Goal: Task Accomplishment & Management: Manage account settings

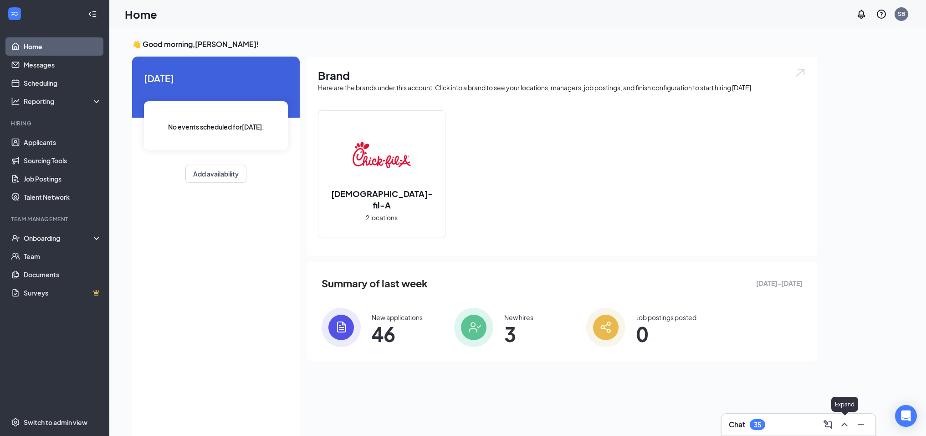
click at [845, 427] on icon "ChevronUp" at bounding box center [844, 424] width 11 height 11
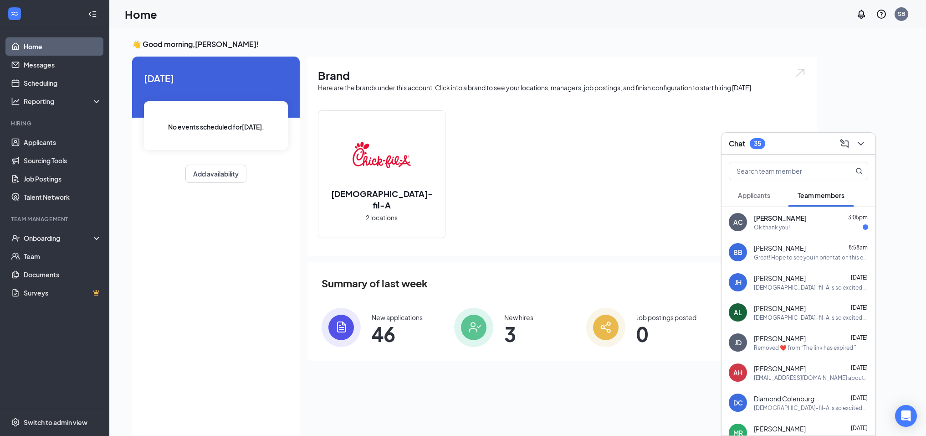
click at [812, 222] on div "[PERSON_NAME] 3:05pm" at bounding box center [811, 217] width 114 height 9
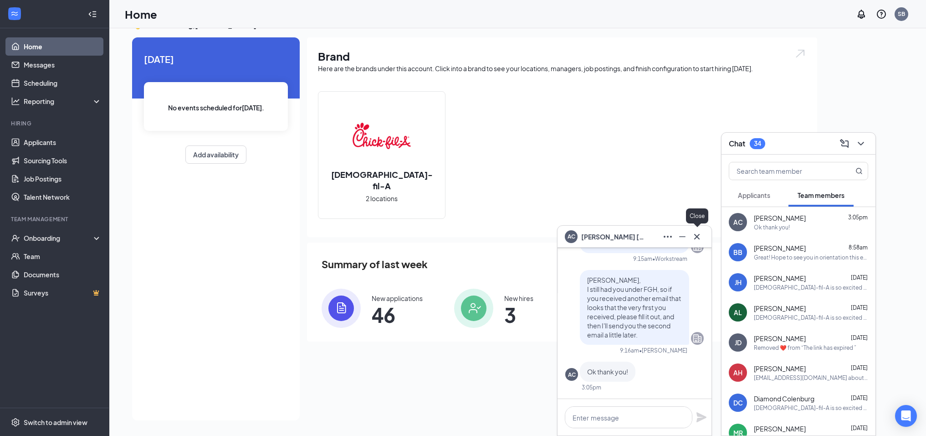
click at [698, 236] on icon "Cross" at bounding box center [696, 235] width 5 height 5
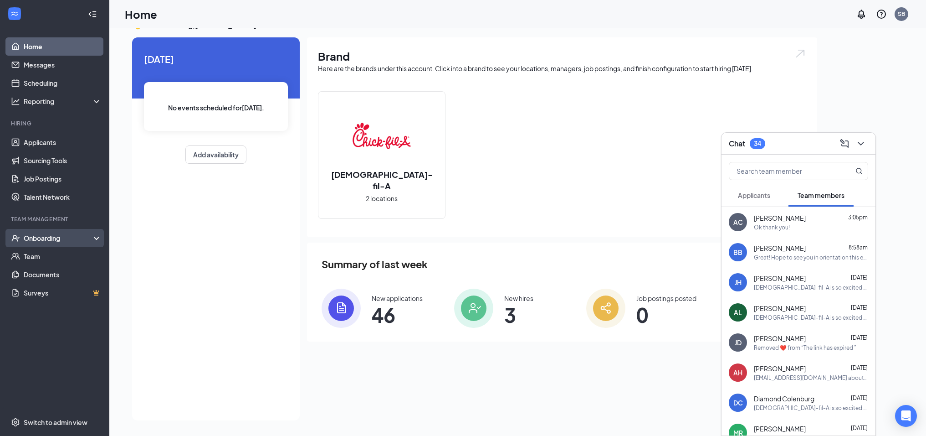
click at [54, 236] on div "Onboarding" at bounding box center [59, 237] width 70 height 9
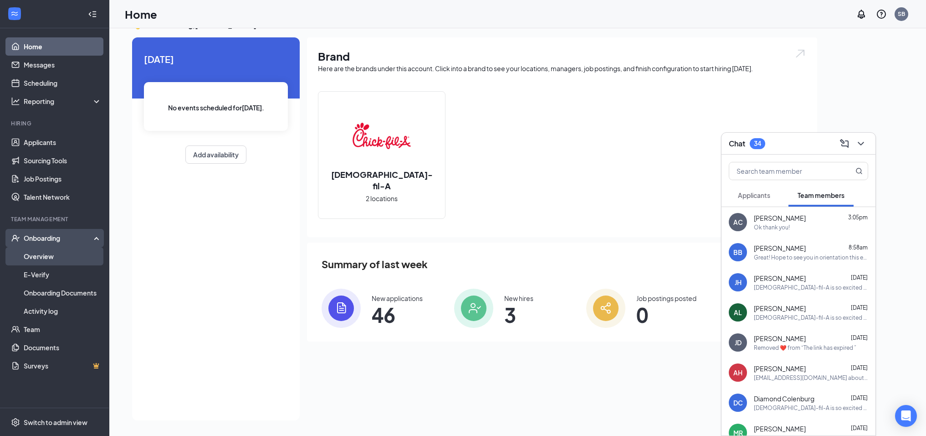
click at [48, 255] on link "Overview" at bounding box center [63, 256] width 78 height 18
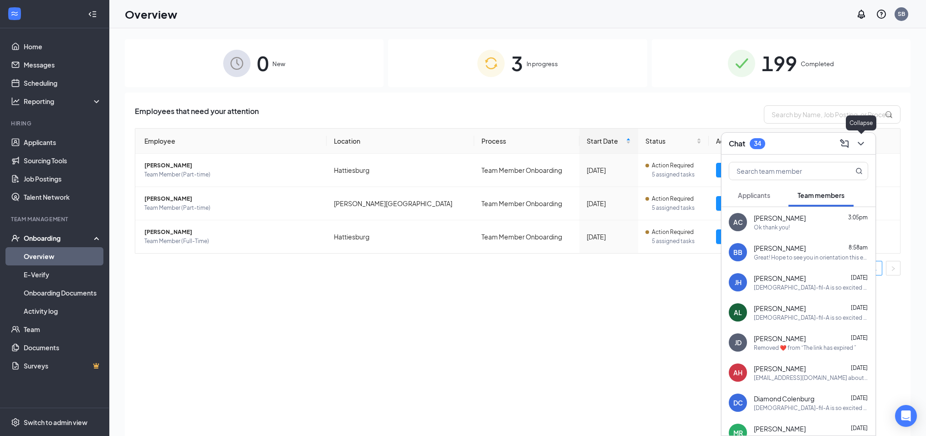
click at [860, 142] on icon "ChevronDown" at bounding box center [861, 143] width 11 height 11
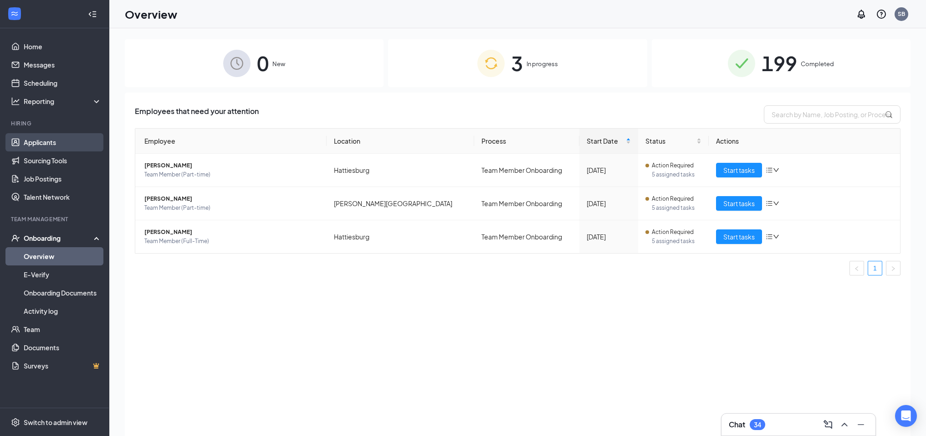
click at [69, 140] on link "Applicants" at bounding box center [63, 142] width 78 height 18
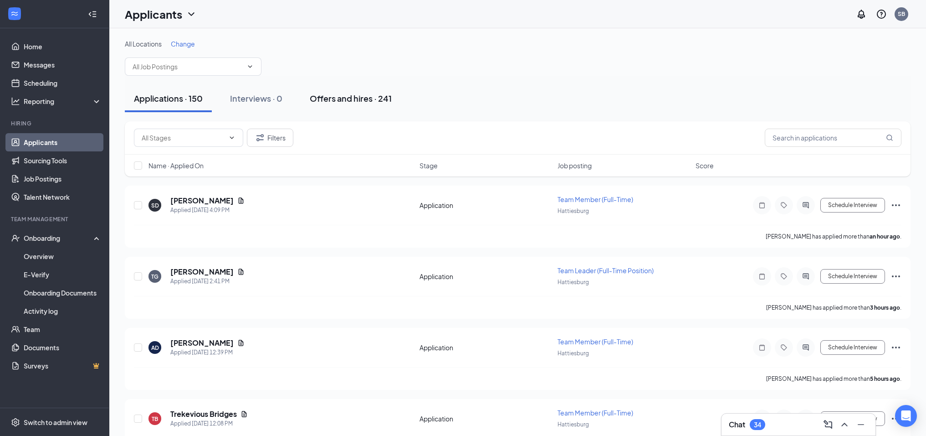
click at [347, 98] on div "Offers and hires · 241" at bounding box center [351, 97] width 82 height 11
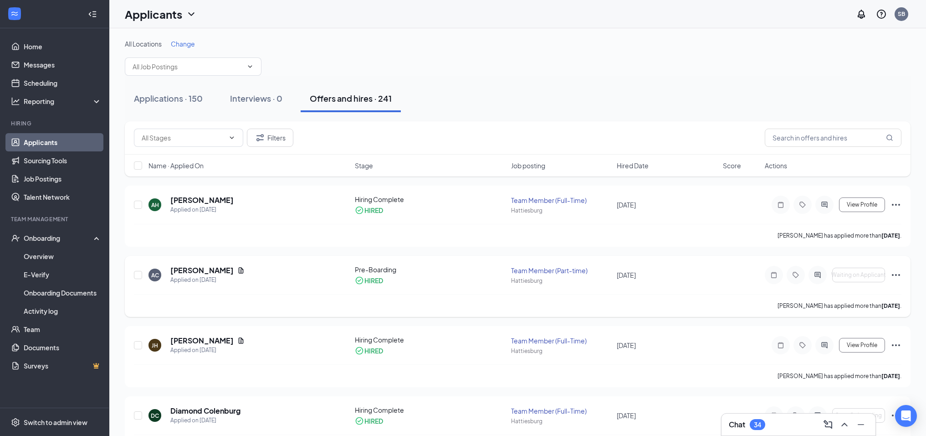
click at [896, 274] on icon "Ellipses" at bounding box center [896, 275] width 8 height 2
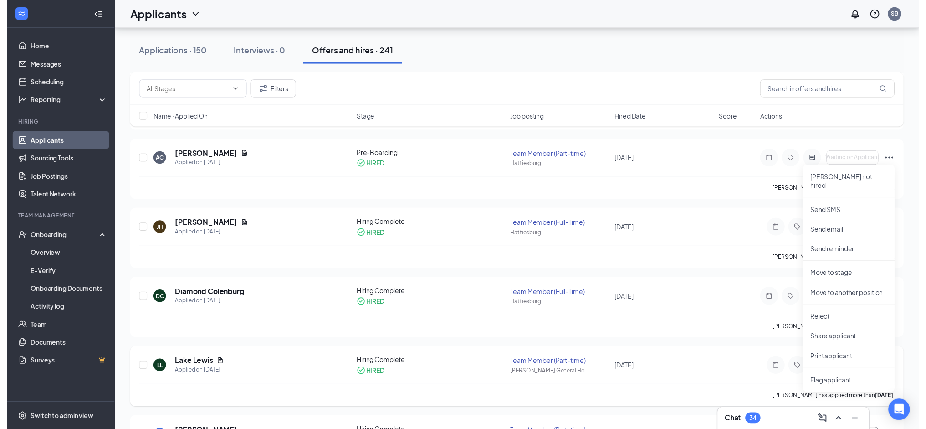
scroll to position [94, 0]
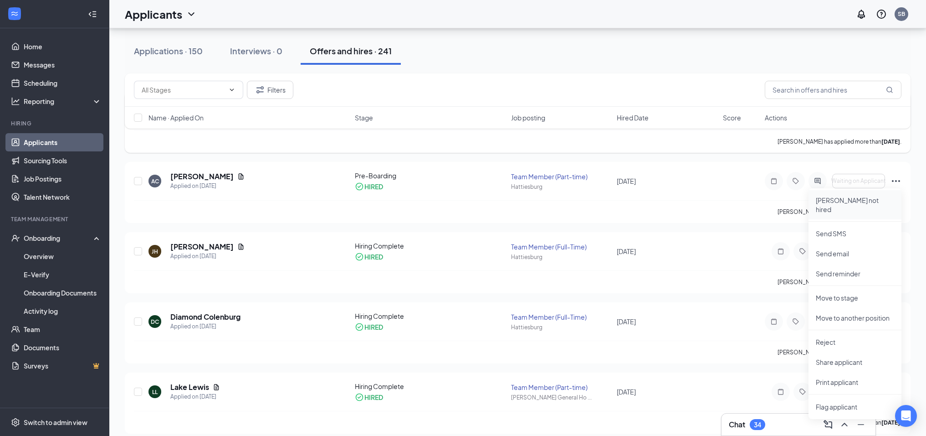
click at [842, 200] on p "[PERSON_NAME] not hired" at bounding box center [855, 204] width 78 height 18
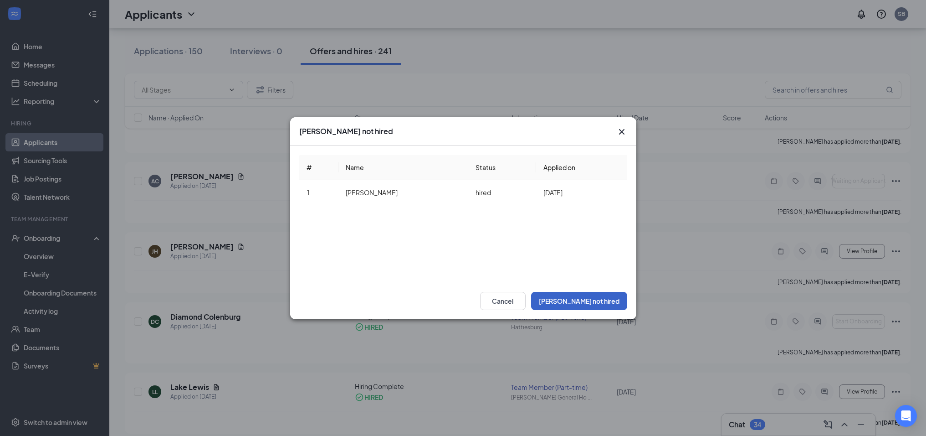
click at [591, 301] on button "[PERSON_NAME] not hired" at bounding box center [579, 301] width 96 height 18
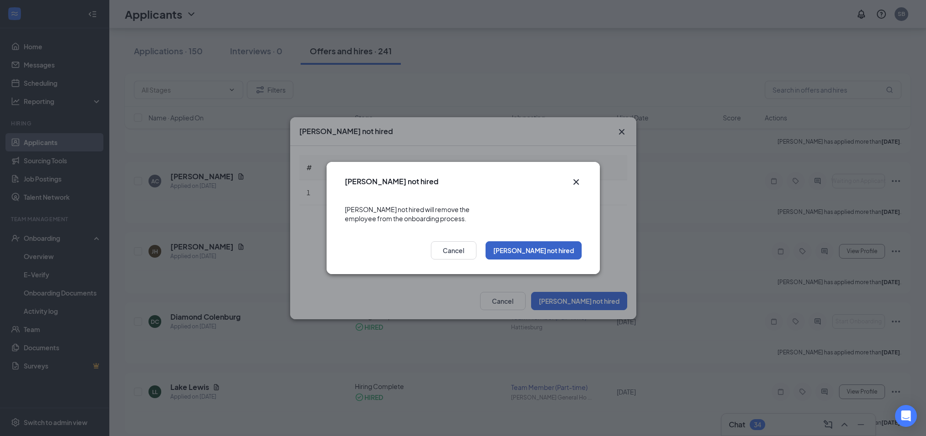
click at [546, 245] on button "[PERSON_NAME] not hired" at bounding box center [534, 250] width 96 height 18
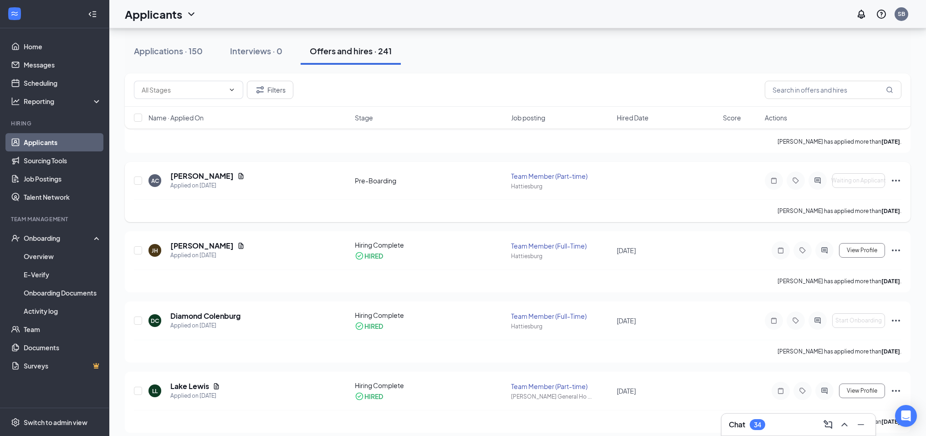
click at [894, 179] on icon "Ellipses" at bounding box center [896, 180] width 11 height 11
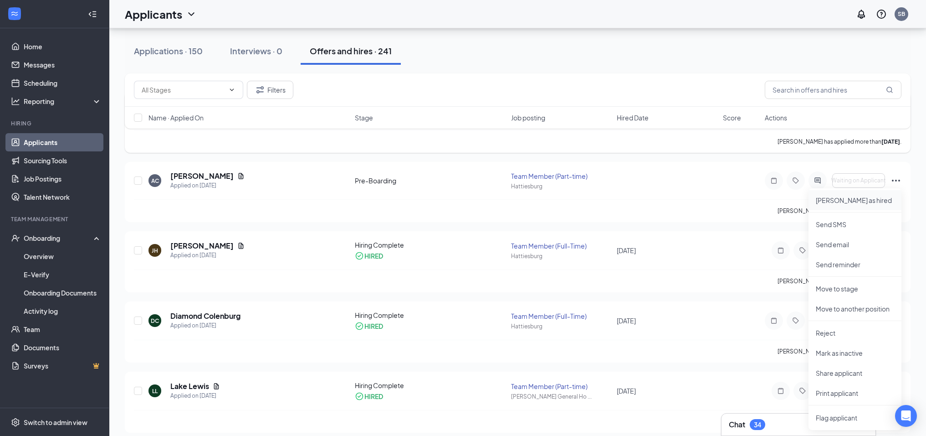
click at [837, 200] on p "[PERSON_NAME] as hired" at bounding box center [855, 199] width 78 height 9
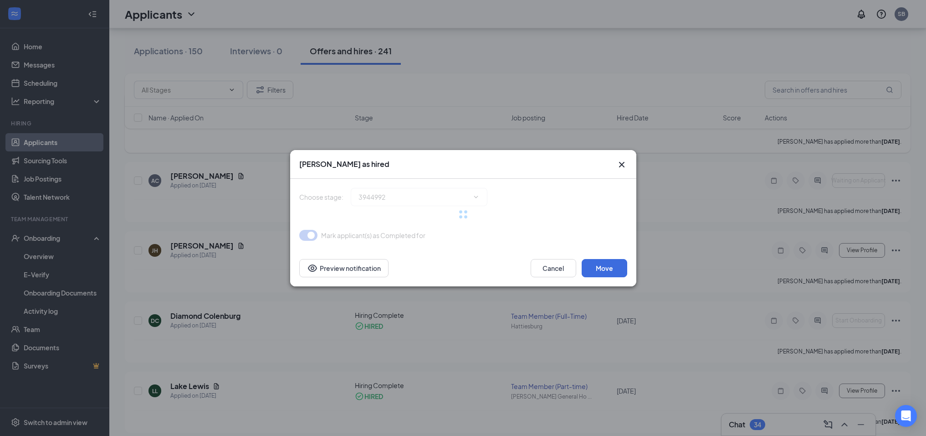
type input "Hiring Complete (final stage)"
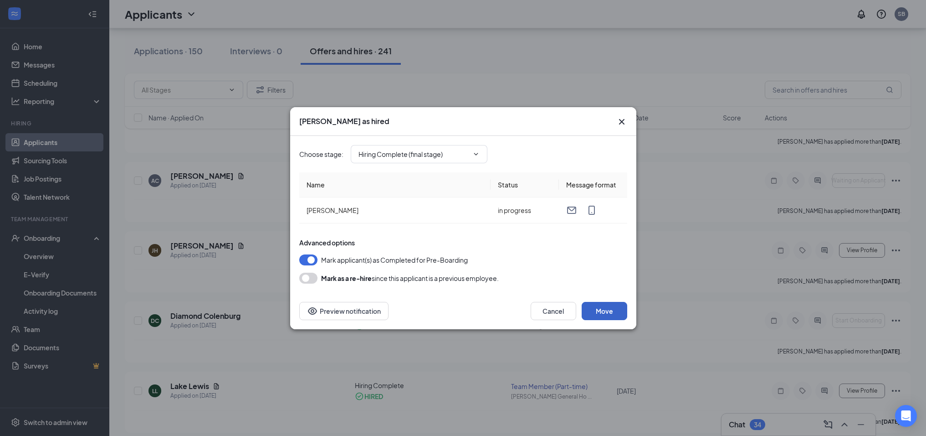
click at [596, 308] on button "Move" at bounding box center [605, 311] width 46 height 18
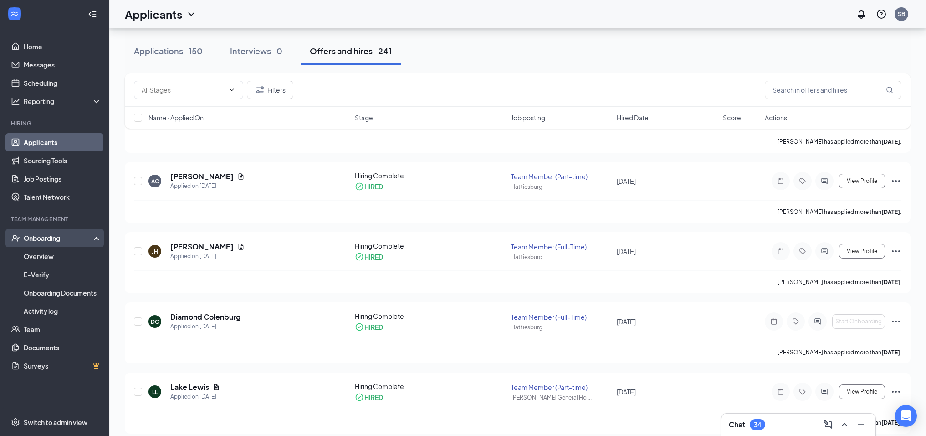
click at [58, 238] on div "Onboarding" at bounding box center [59, 237] width 70 height 9
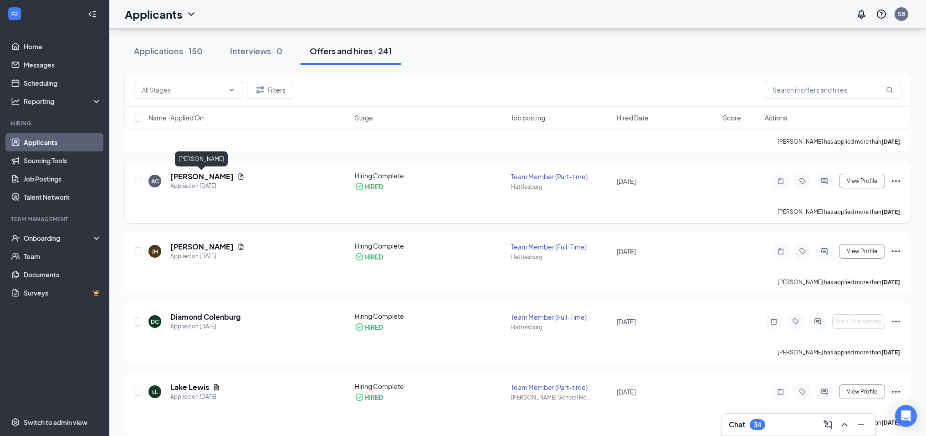
click at [206, 176] on h5 "[PERSON_NAME]" at bounding box center [201, 176] width 63 height 10
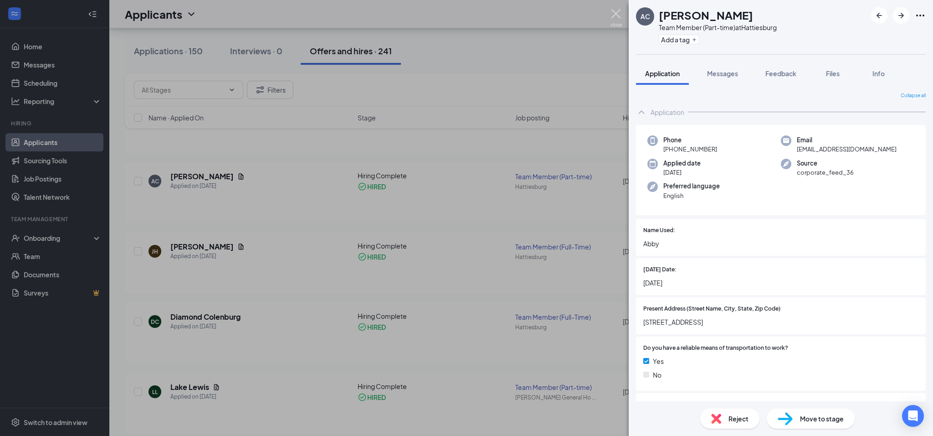
click at [617, 16] on img at bounding box center [616, 18] width 11 height 18
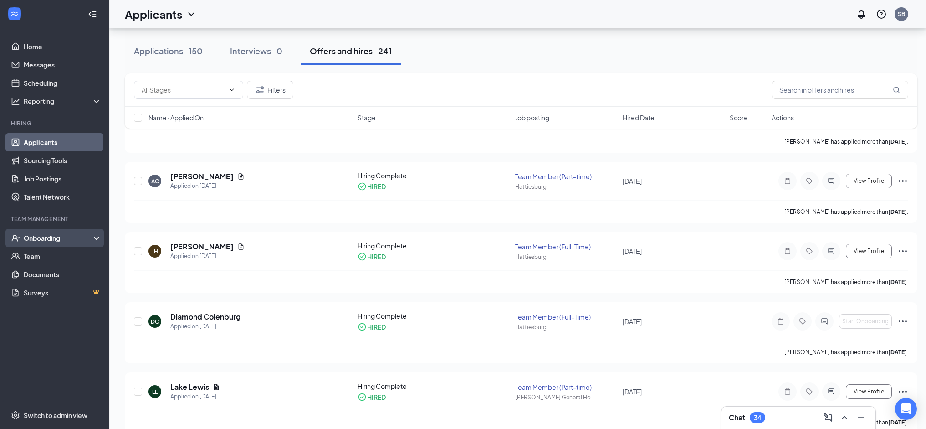
click at [52, 237] on div "Onboarding" at bounding box center [59, 237] width 70 height 9
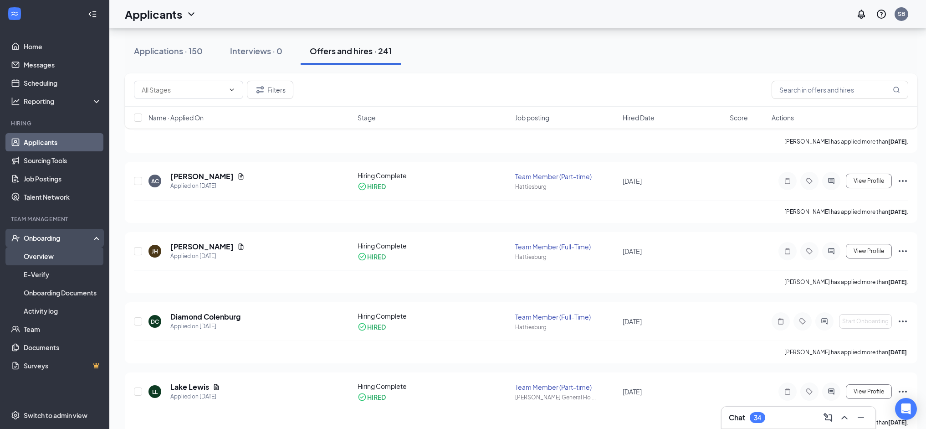
click at [46, 255] on link "Overview" at bounding box center [63, 256] width 78 height 18
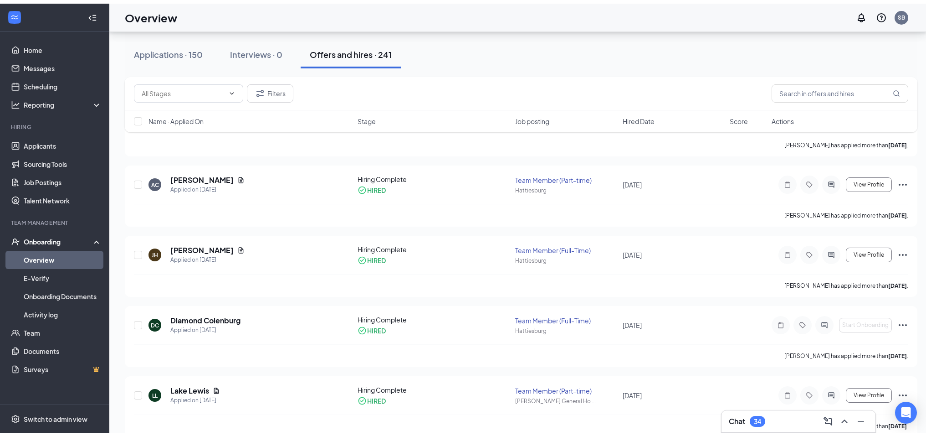
scroll to position [41, 0]
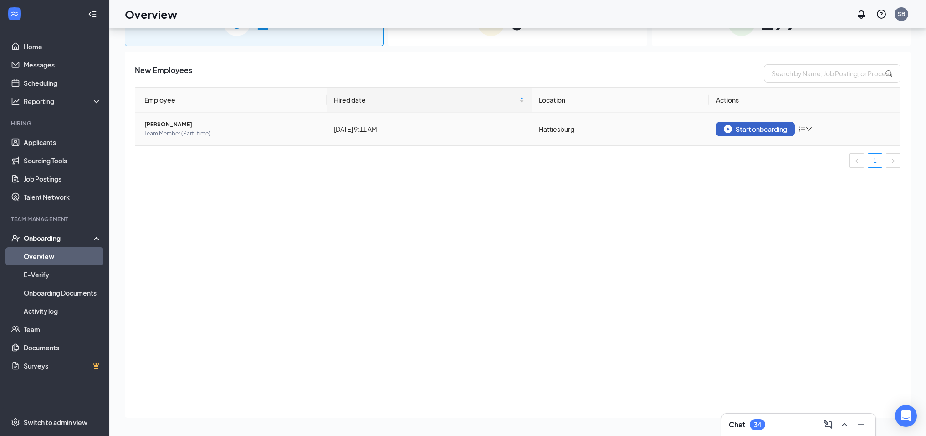
click at [751, 131] on div "Start onboarding" at bounding box center [755, 129] width 63 height 8
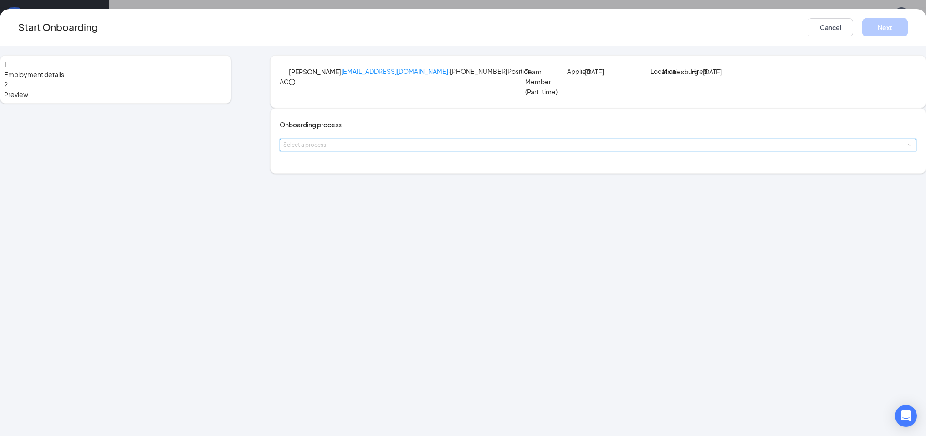
click at [908, 147] on span at bounding box center [910, 145] width 4 height 4
click at [410, 204] on span "Team Member Onboarding" at bounding box center [378, 204] width 81 height 8
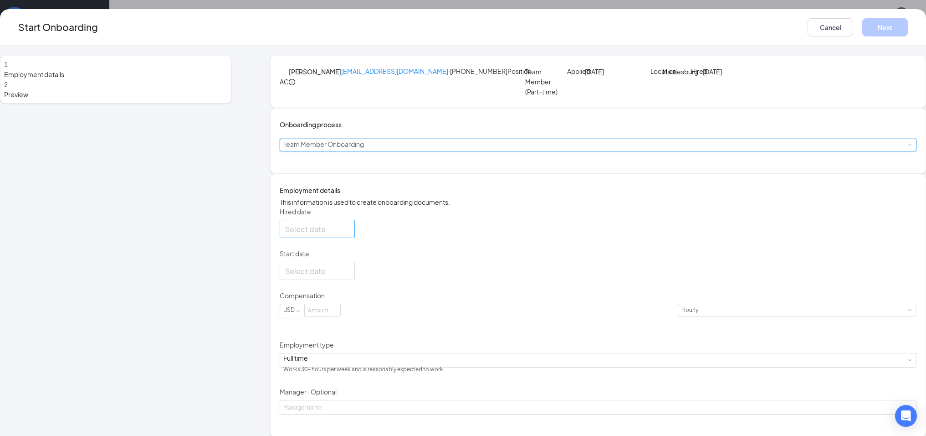
click at [349, 235] on div at bounding box center [317, 228] width 64 height 11
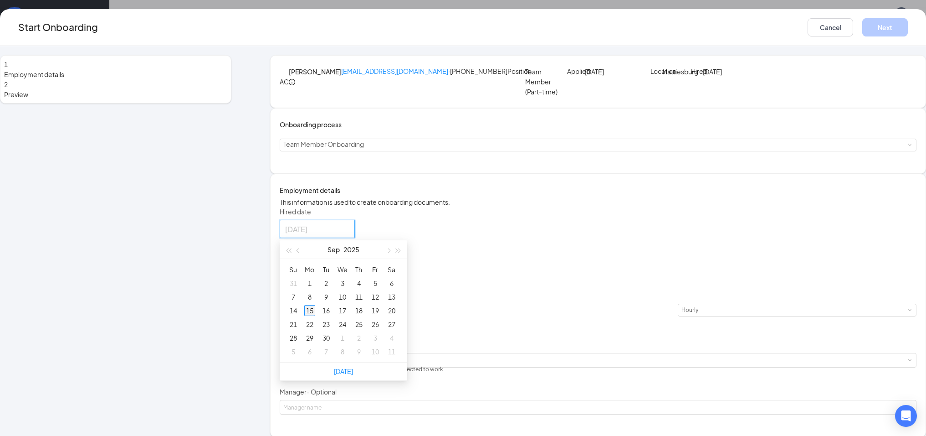
type input "[DATE]"
click at [315, 316] on div "15" at bounding box center [309, 310] width 11 height 11
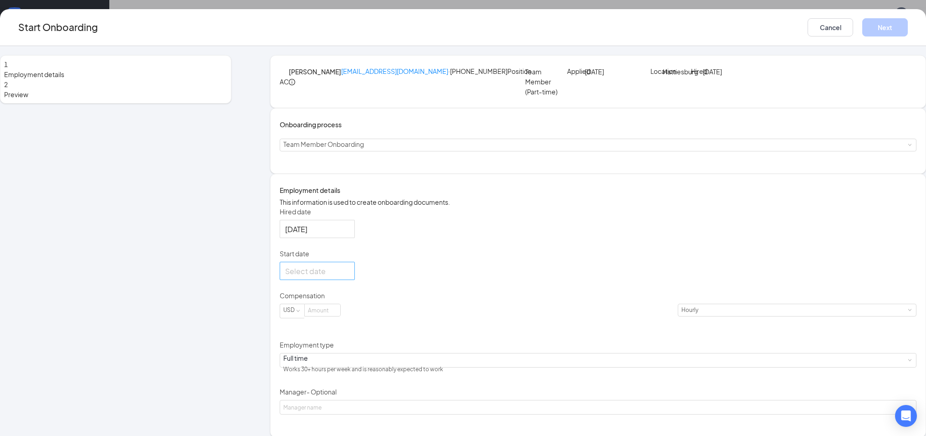
click at [349, 277] on div at bounding box center [317, 270] width 64 height 11
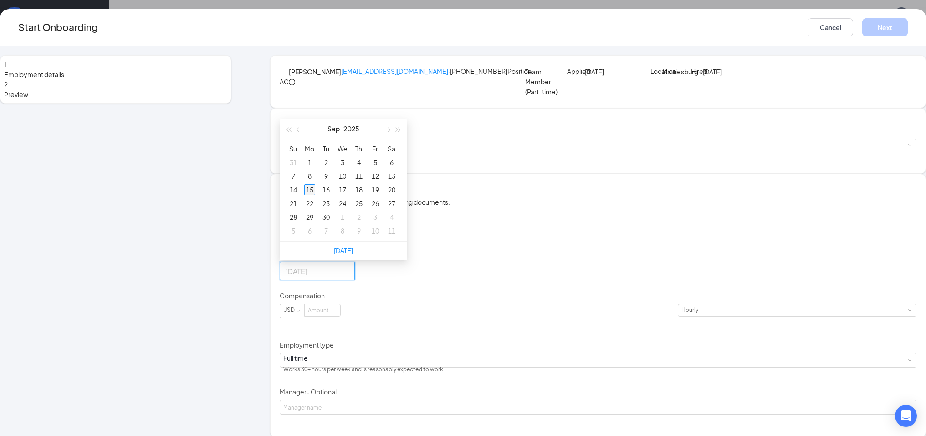
type input "[DATE]"
click at [315, 195] on div "15" at bounding box center [309, 189] width 11 height 11
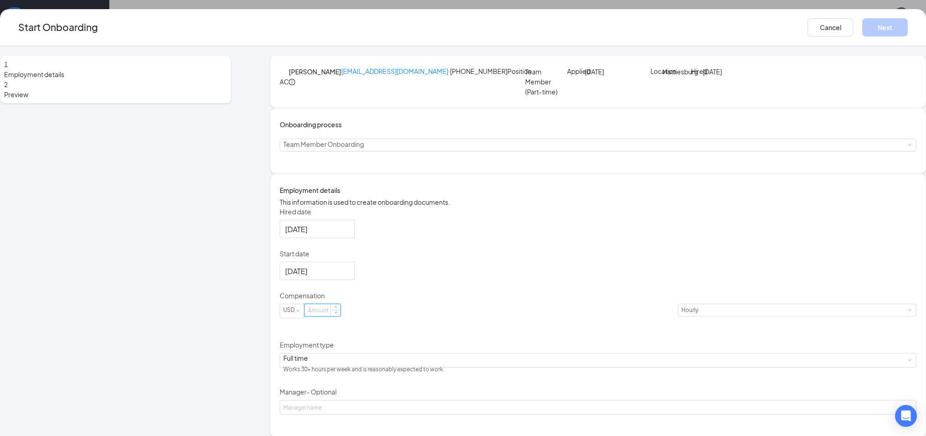
click at [340, 316] on input at bounding box center [323, 310] width 36 height 12
type input "13"
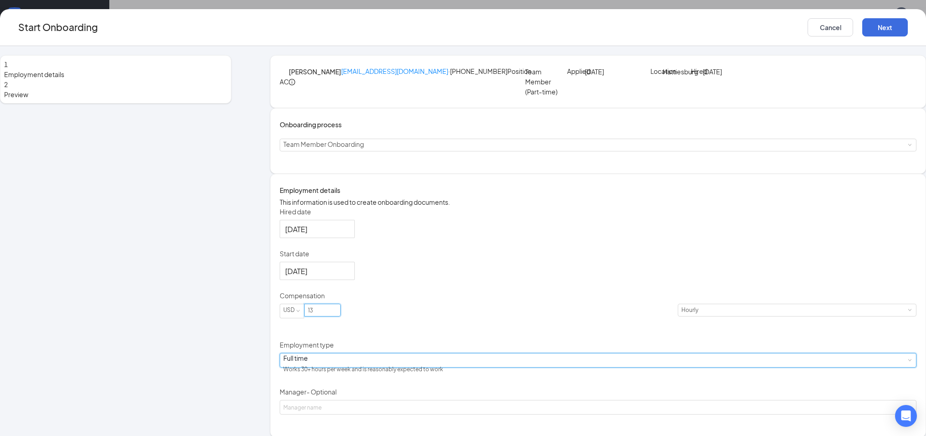
click at [471, 367] on div "Full time Works 30+ hours per week and is reasonably expected to work" at bounding box center [598, 360] width 630 height 14
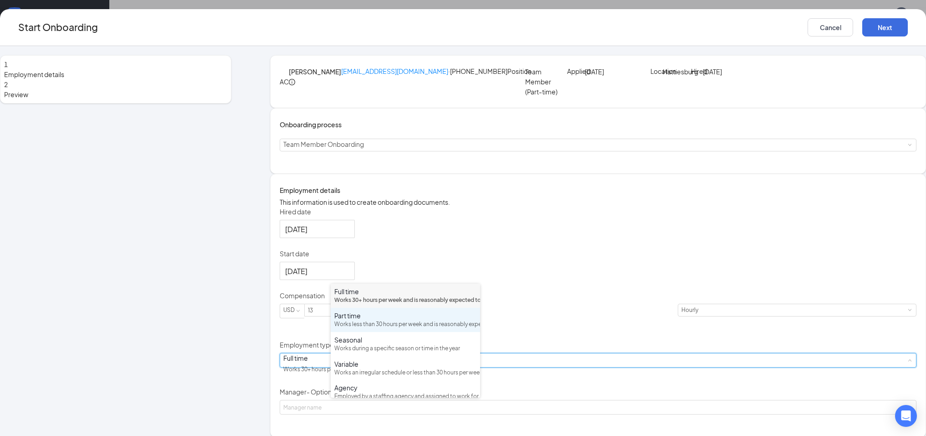
click at [397, 329] on div "Works less than 30 hours per week and is reasonably expected to work" at bounding box center [405, 324] width 142 height 9
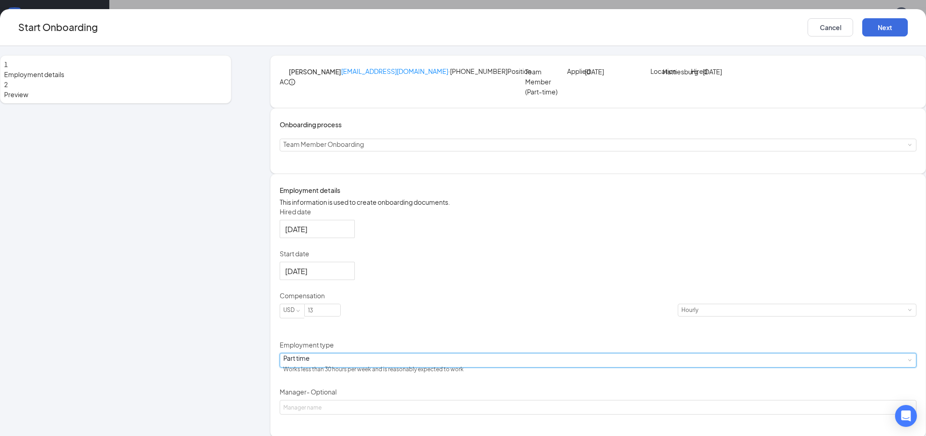
scroll to position [46, 0]
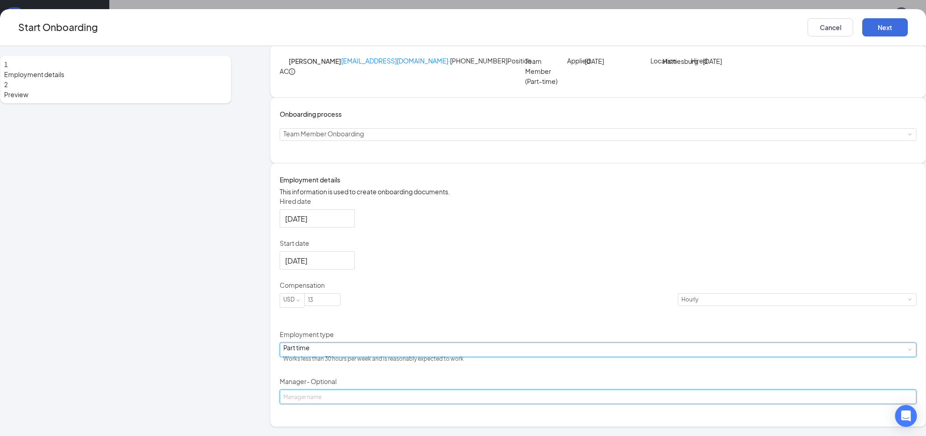
click at [414, 404] on input "Manager - Optional" at bounding box center [598, 396] width 637 height 15
type input "[PERSON_NAME]"
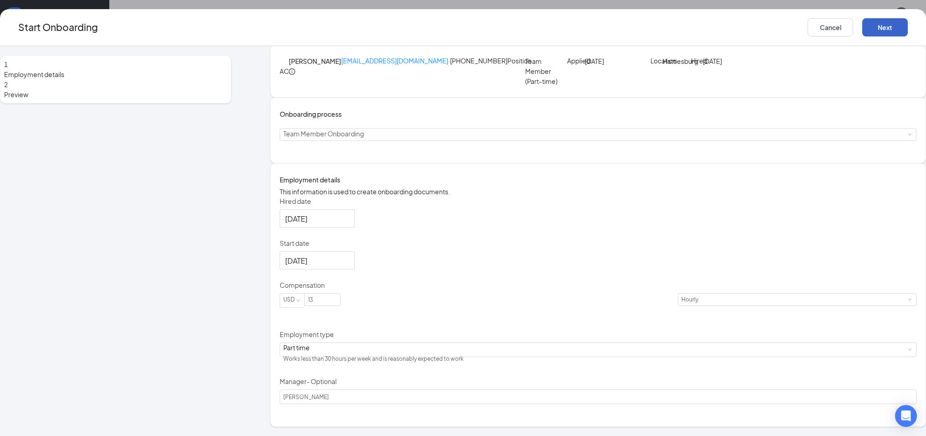
click at [863, 26] on button "Next" at bounding box center [886, 27] width 46 height 18
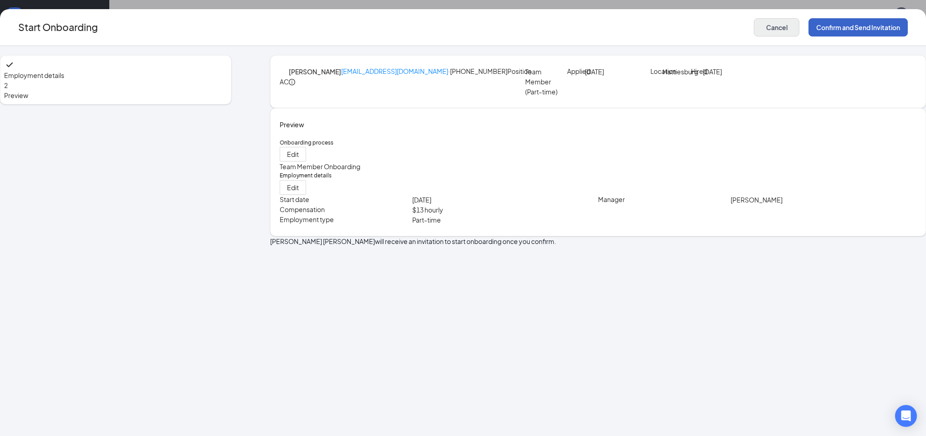
click at [809, 27] on button "Confirm and Send Invitation" at bounding box center [858, 27] width 99 height 18
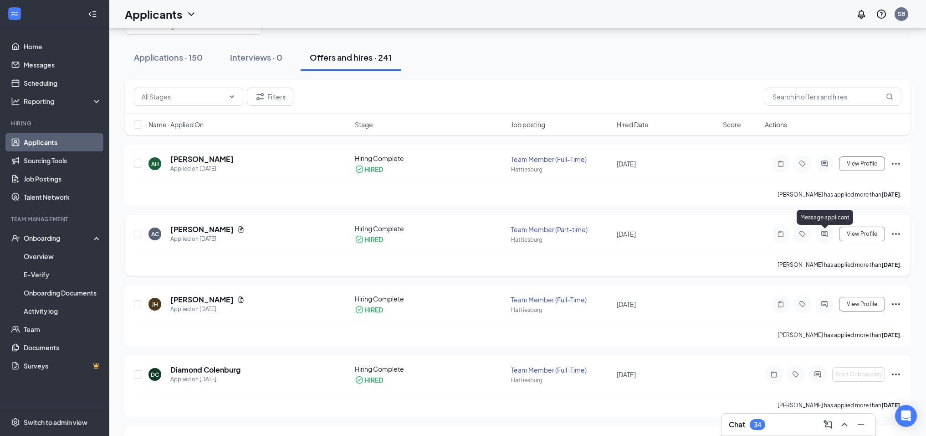
click at [825, 234] on icon "ActiveChat" at bounding box center [824, 233] width 11 height 7
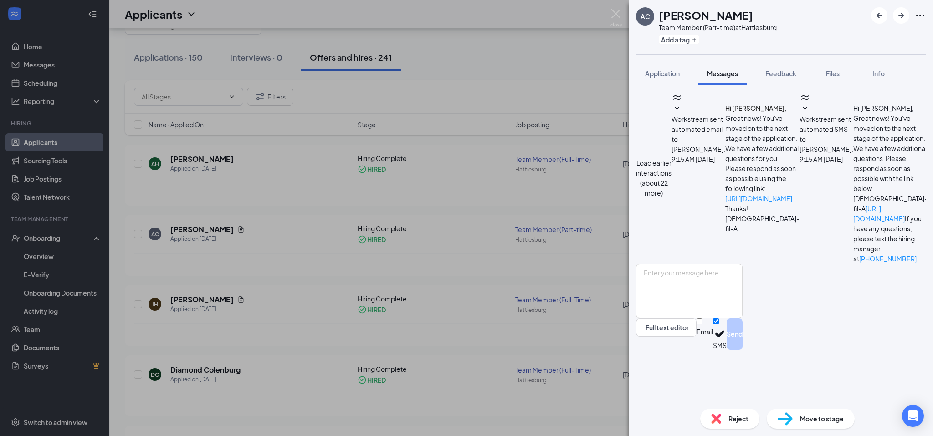
click at [743, 313] on div "Full text editor Email SMS Send" at bounding box center [689, 306] width 107 height 86
click at [664, 318] on textarea at bounding box center [689, 290] width 107 height 55
type textarea "Hey, I just saw where you had completed that first email. I just sent the 2nd e…"
click at [743, 349] on button "Send" at bounding box center [735, 333] width 16 height 31
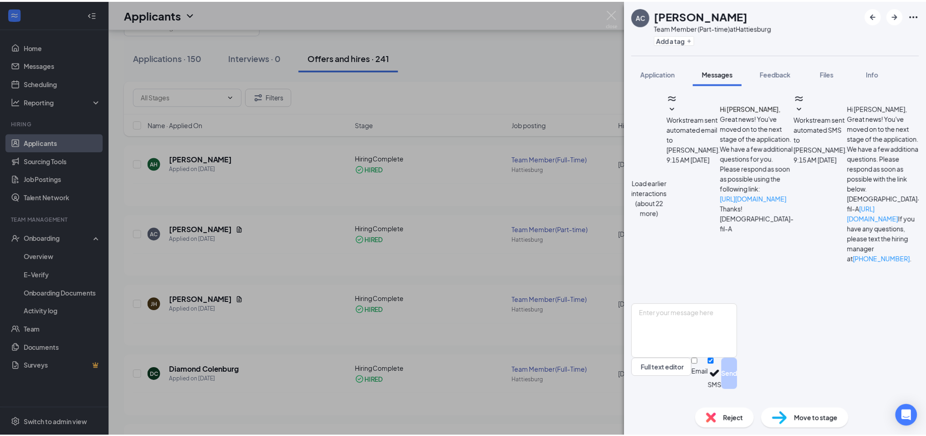
scroll to position [386, 0]
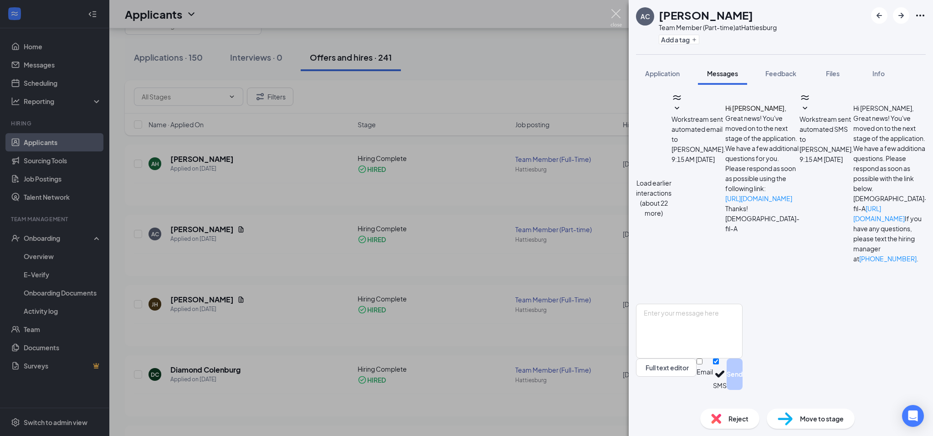
click at [619, 14] on img at bounding box center [616, 18] width 11 height 18
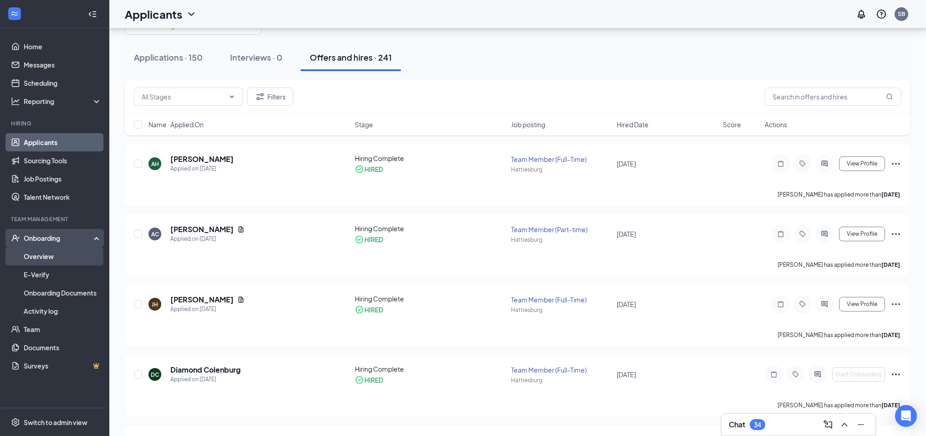
click at [38, 256] on link "Overview" at bounding box center [63, 256] width 78 height 18
click at [48, 256] on link "Overview" at bounding box center [63, 256] width 78 height 18
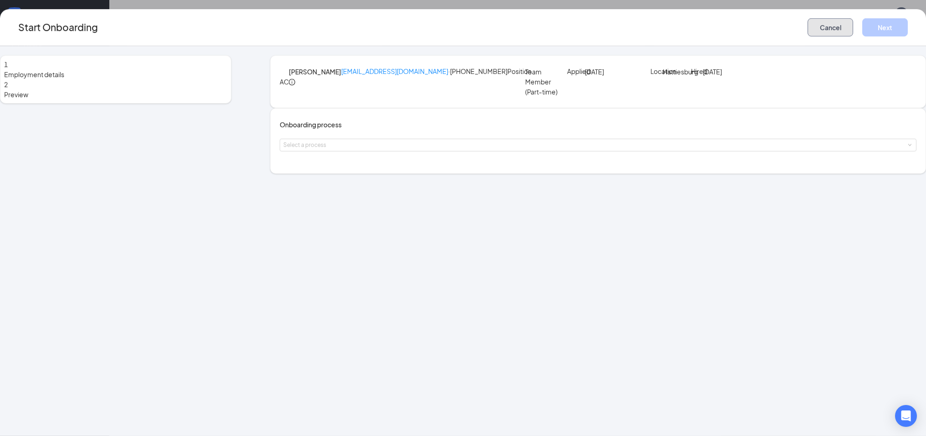
click at [808, 29] on button "Cancel" at bounding box center [831, 27] width 46 height 18
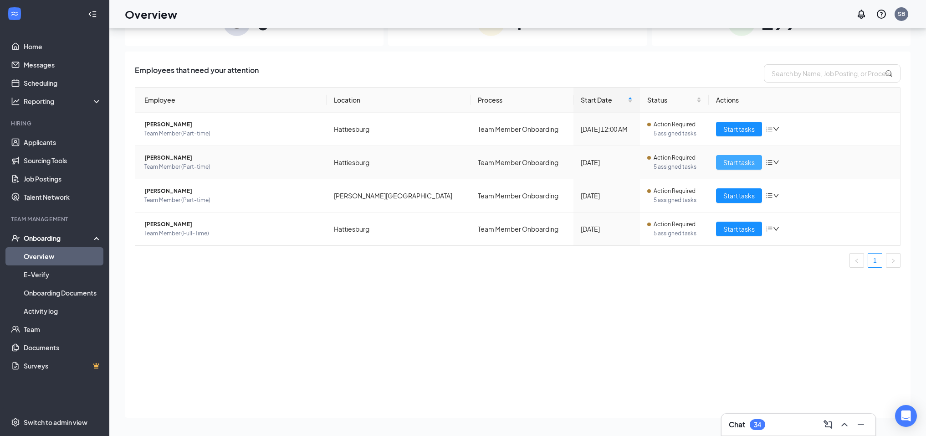
click at [742, 163] on span "Start tasks" at bounding box center [739, 162] width 31 height 10
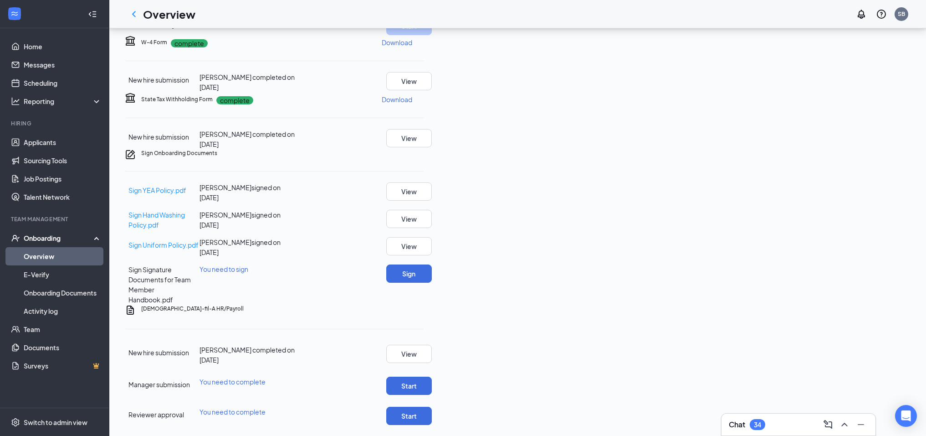
scroll to position [240, 0]
click at [412, 47] on p "Download" at bounding box center [397, 42] width 31 height 9
click at [412, 104] on p "Download" at bounding box center [397, 99] width 31 height 9
click at [46, 257] on link "Overview" at bounding box center [63, 256] width 78 height 18
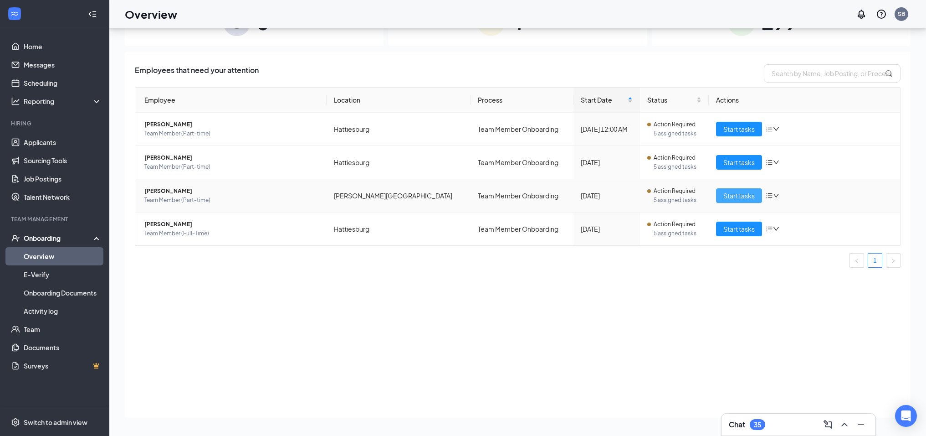
click at [734, 194] on span "Start tasks" at bounding box center [739, 195] width 31 height 10
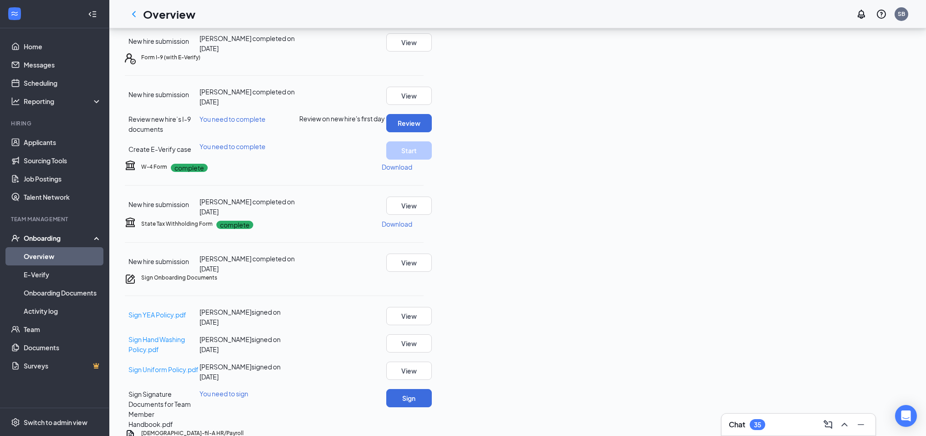
scroll to position [101, 0]
click at [412, 169] on p "Download" at bounding box center [397, 164] width 31 height 9
click at [412, 226] on p "Download" at bounding box center [397, 221] width 31 height 9
click at [136, 13] on icon "ChevronLeft" at bounding box center [133, 14] width 11 height 11
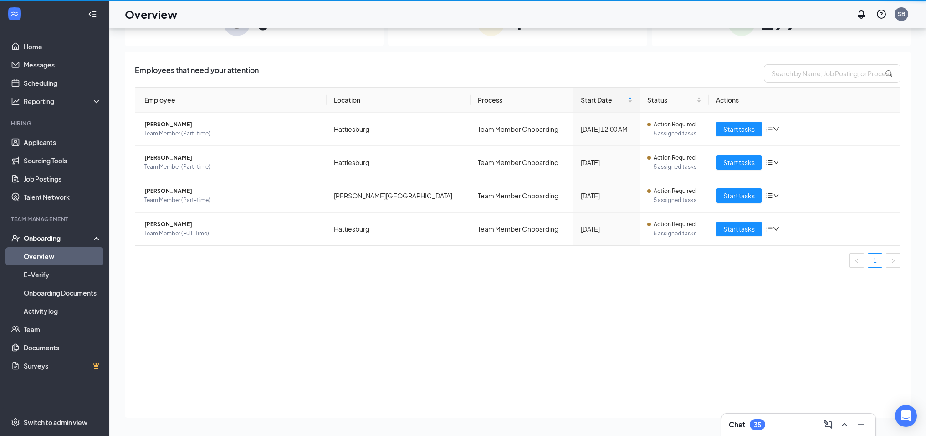
scroll to position [41, 0]
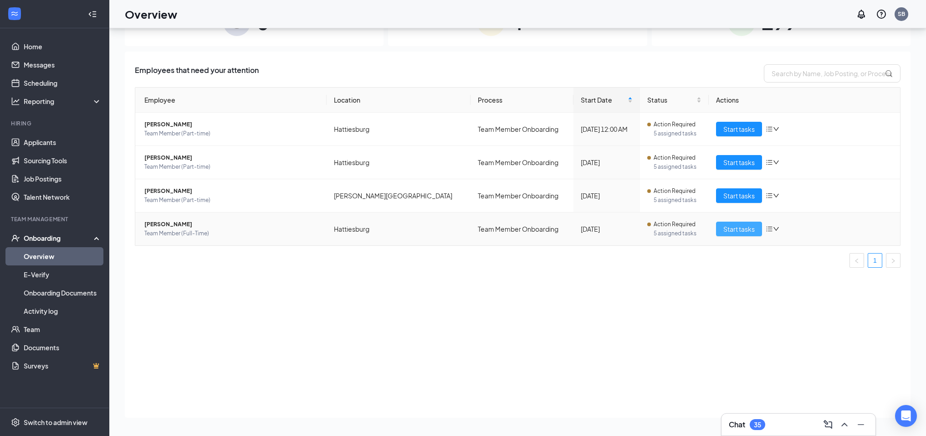
click at [735, 228] on span "Start tasks" at bounding box center [739, 229] width 31 height 10
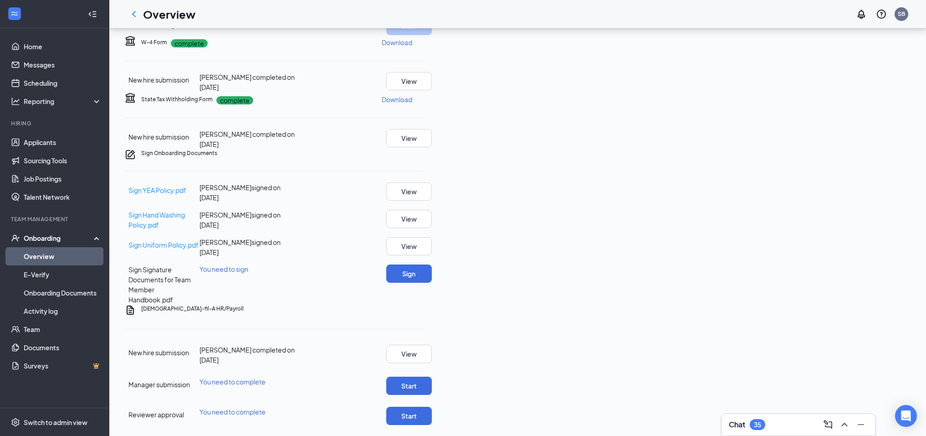
scroll to position [264, 0]
click at [412, 47] on p "Download" at bounding box center [397, 42] width 31 height 9
click at [412, 104] on p "Download" at bounding box center [397, 99] width 31 height 9
click at [47, 256] on link "Overview" at bounding box center [63, 256] width 78 height 18
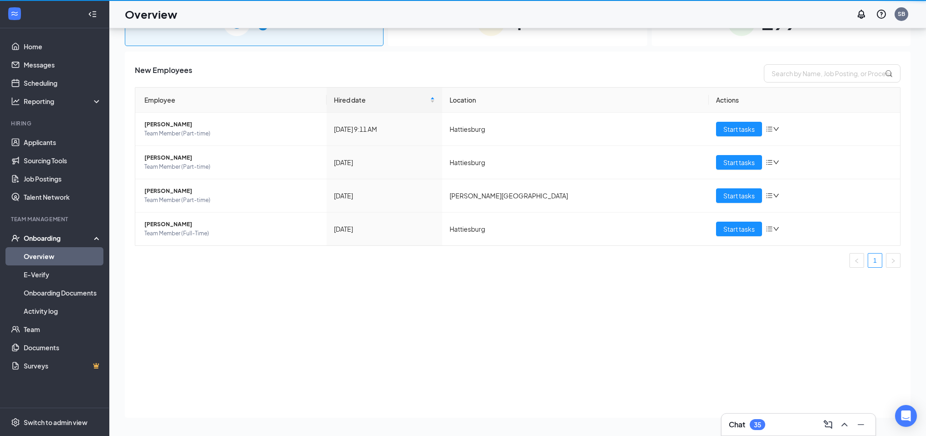
scroll to position [41, 0]
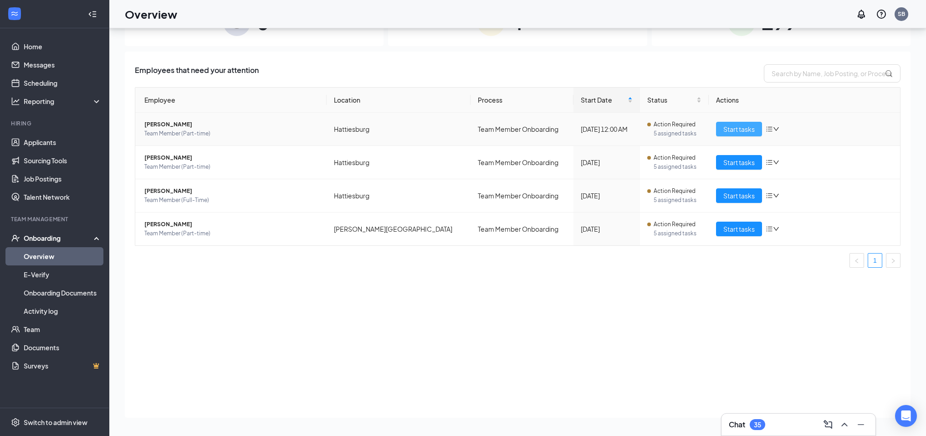
click at [741, 128] on span "Start tasks" at bounding box center [739, 129] width 31 height 10
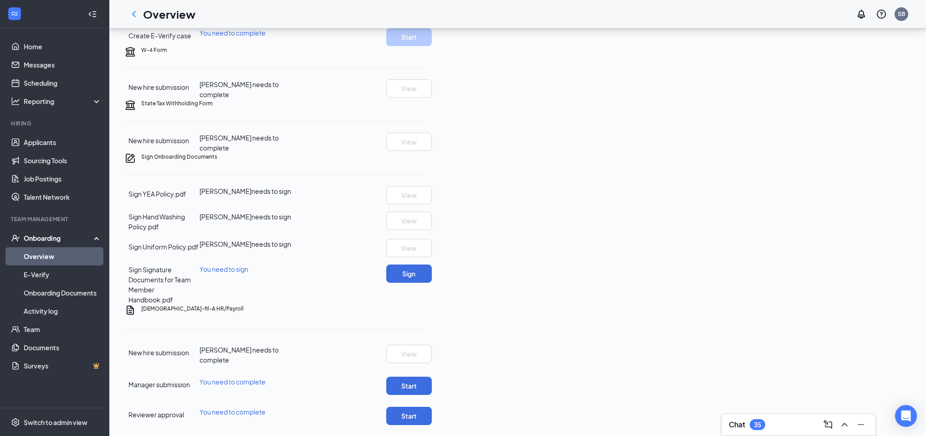
scroll to position [338, 0]
click at [133, 14] on icon "ChevronLeft" at bounding box center [134, 14] width 4 height 6
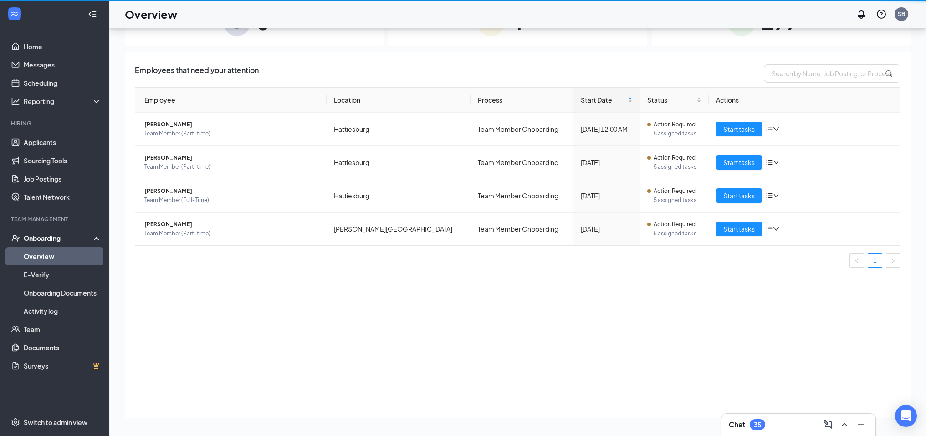
scroll to position [41, 0]
